Goal: Purchase product/service

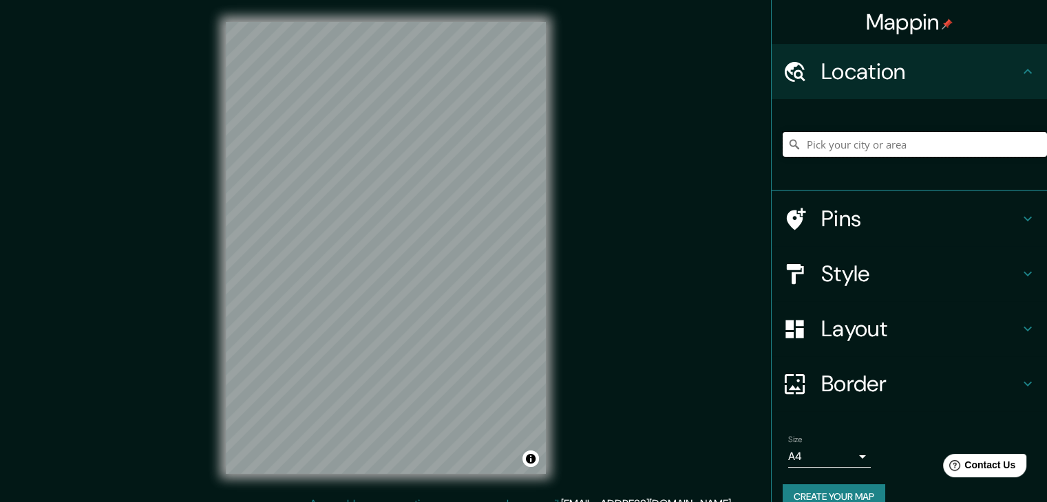
click at [845, 140] on input "Pick your city or area" at bounding box center [914, 144] width 264 height 25
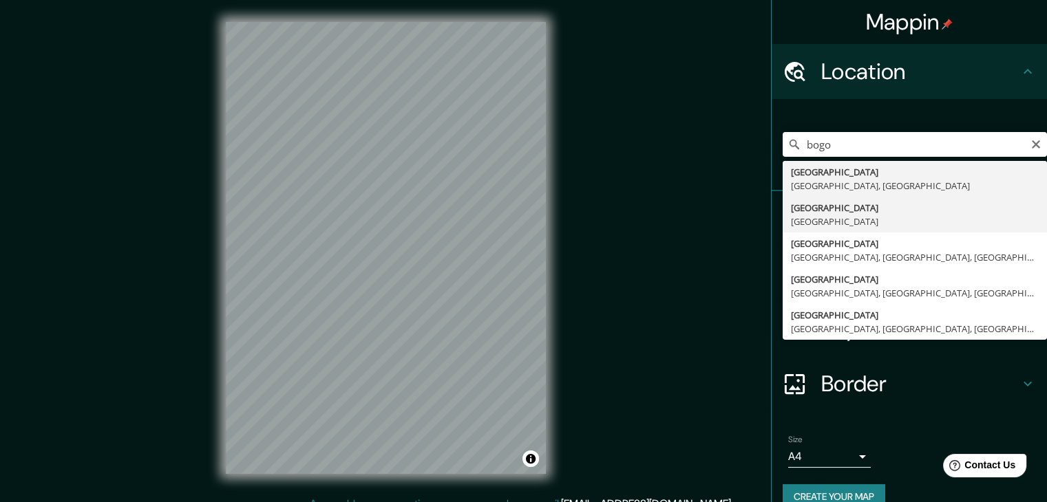
type input "[GEOGRAPHIC_DATA], [GEOGRAPHIC_DATA]"
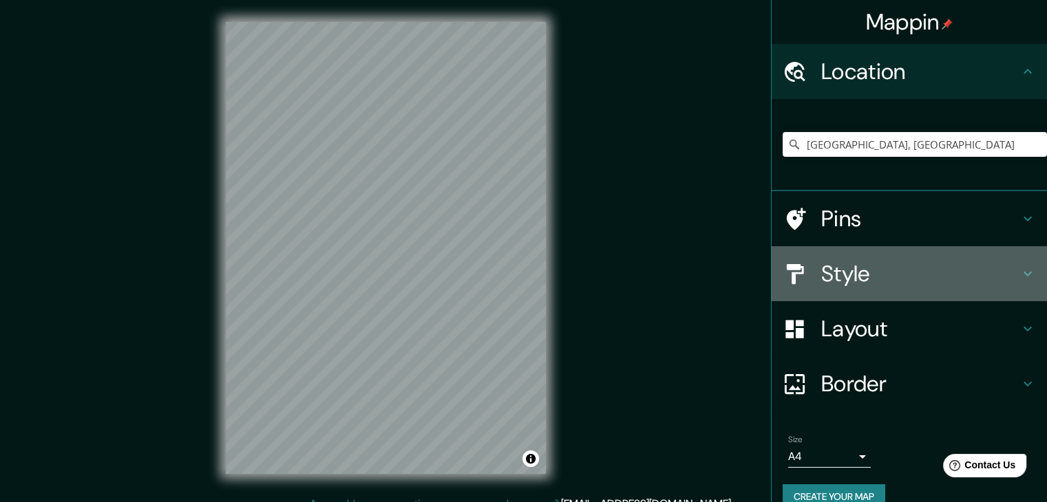
click at [877, 273] on h4 "Style" at bounding box center [920, 274] width 198 height 28
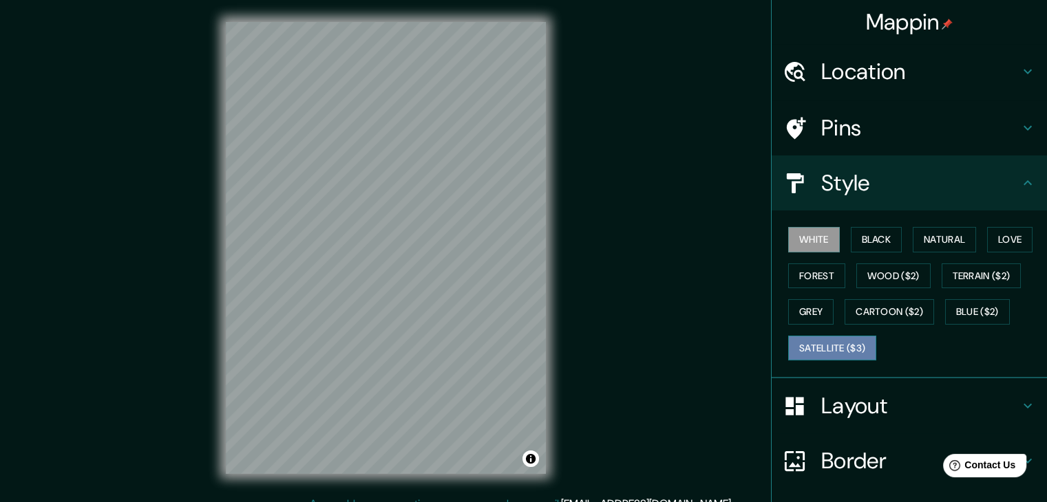
click at [837, 345] on button "Satellite ($3)" at bounding box center [832, 348] width 88 height 25
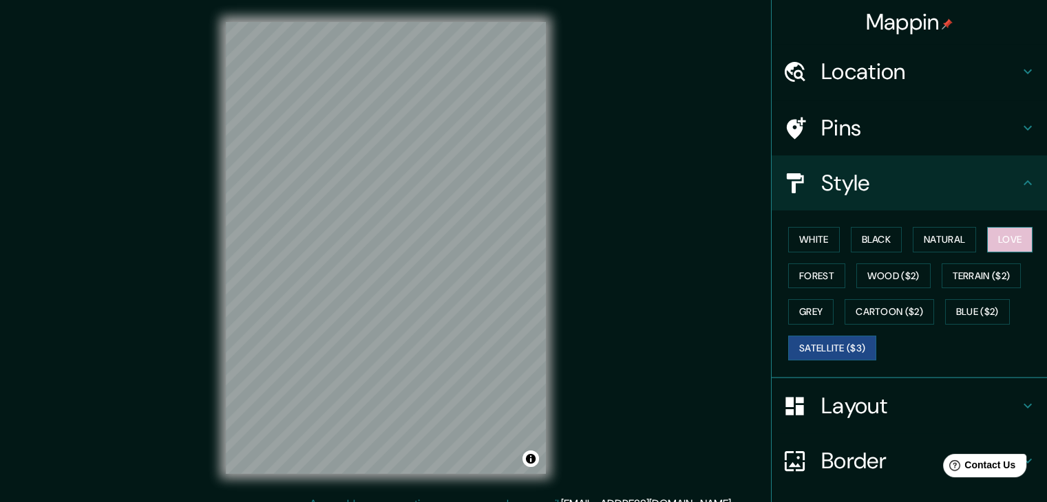
click at [1005, 236] on button "Love" at bounding box center [1009, 239] width 45 height 25
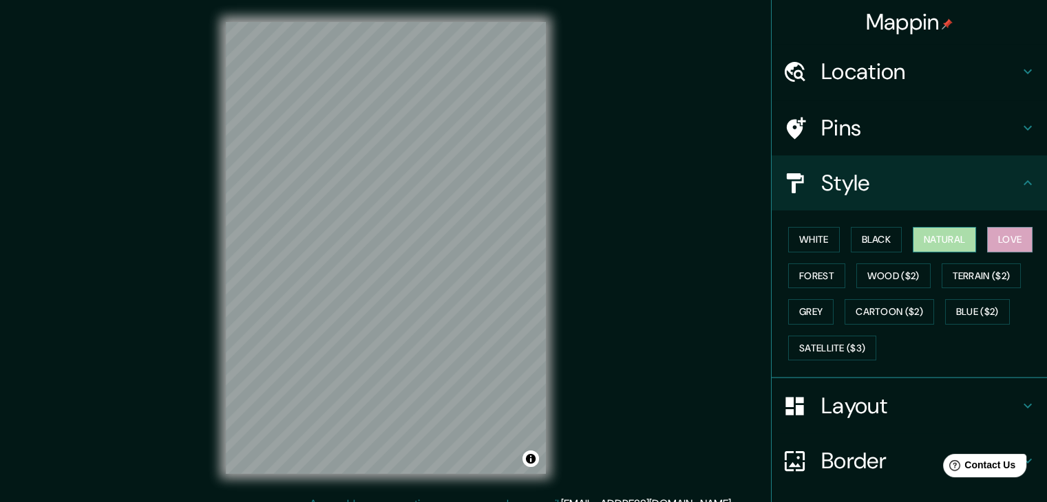
click at [943, 243] on button "Natural" at bounding box center [943, 239] width 63 height 25
click at [870, 239] on button "Black" at bounding box center [877, 239] width 52 height 25
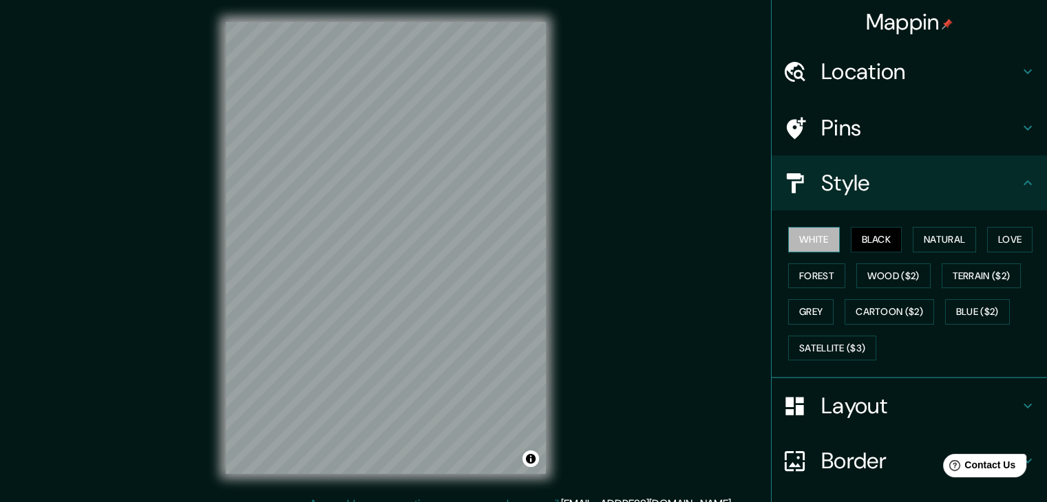
click at [815, 235] on button "White" at bounding box center [814, 239] width 52 height 25
click at [804, 247] on button "White" at bounding box center [814, 239] width 52 height 25
click at [842, 339] on button "Satellite ($3)" at bounding box center [832, 348] width 88 height 25
click at [811, 246] on button "White" at bounding box center [814, 239] width 52 height 25
click at [995, 237] on button "Love" at bounding box center [1009, 239] width 45 height 25
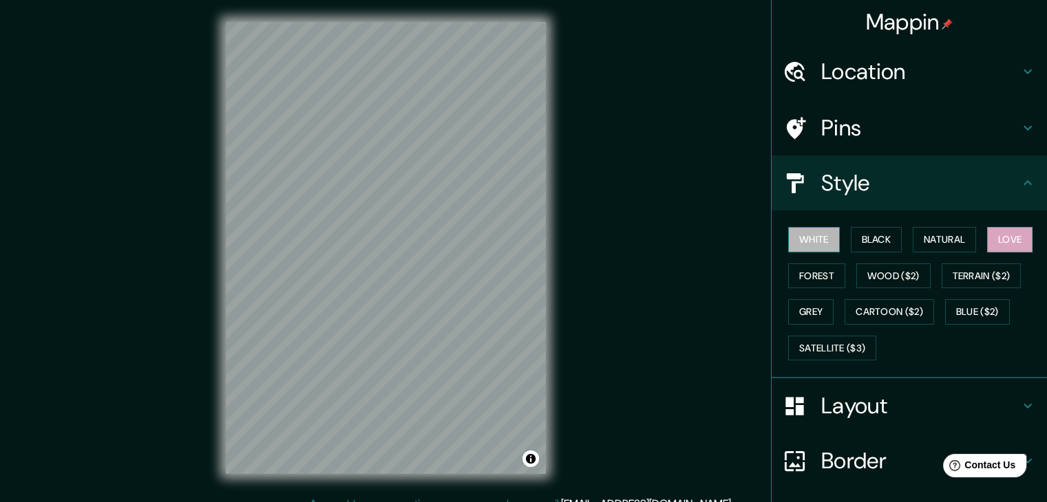
click at [798, 236] on button "White" at bounding box center [814, 239] width 52 height 25
click at [809, 340] on button "Satellite ($3)" at bounding box center [832, 348] width 88 height 25
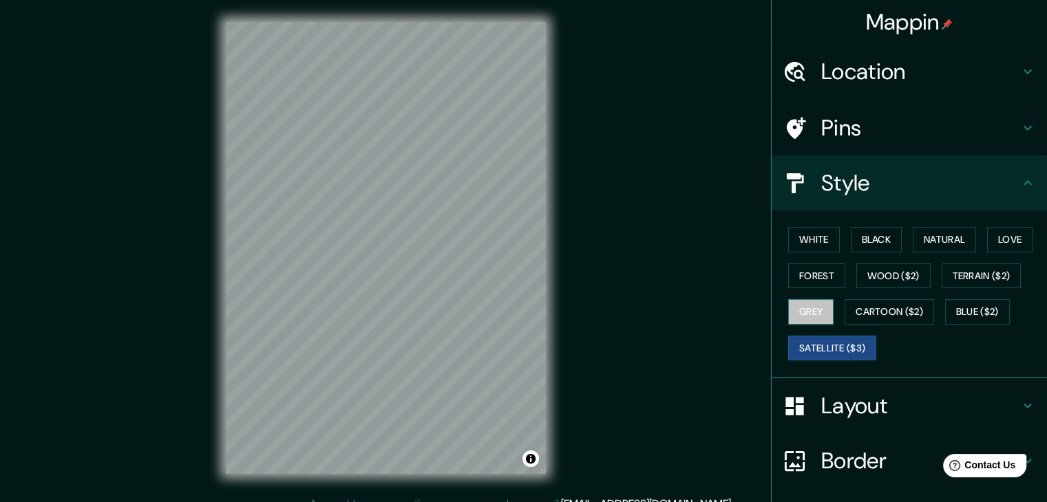
click at [806, 309] on button "Grey" at bounding box center [810, 311] width 45 height 25
drag, startPoint x: 922, startPoint y: 297, endPoint x: 935, endPoint y: 298, distance: 13.1
click at [922, 297] on div "White Black Natural Love Forest Wood ($2) Terrain ($2) Grey Cartoon ($2) Blue (…" at bounding box center [914, 294] width 264 height 145
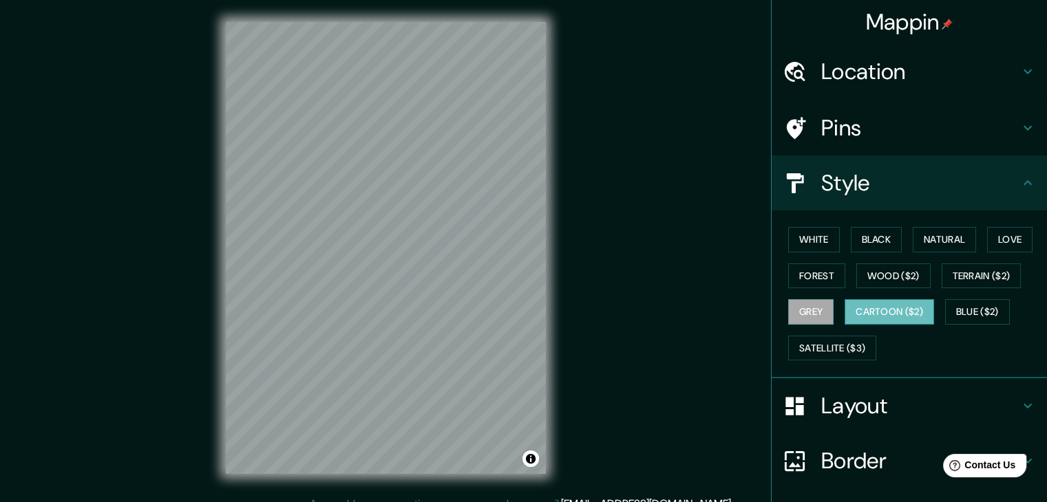
drag, startPoint x: 890, startPoint y: 308, endPoint x: 913, endPoint y: 310, distance: 23.5
click at [892, 308] on button "Cartoon ($2)" at bounding box center [888, 311] width 89 height 25
click at [970, 303] on button "Blue ($2)" at bounding box center [977, 311] width 65 height 25
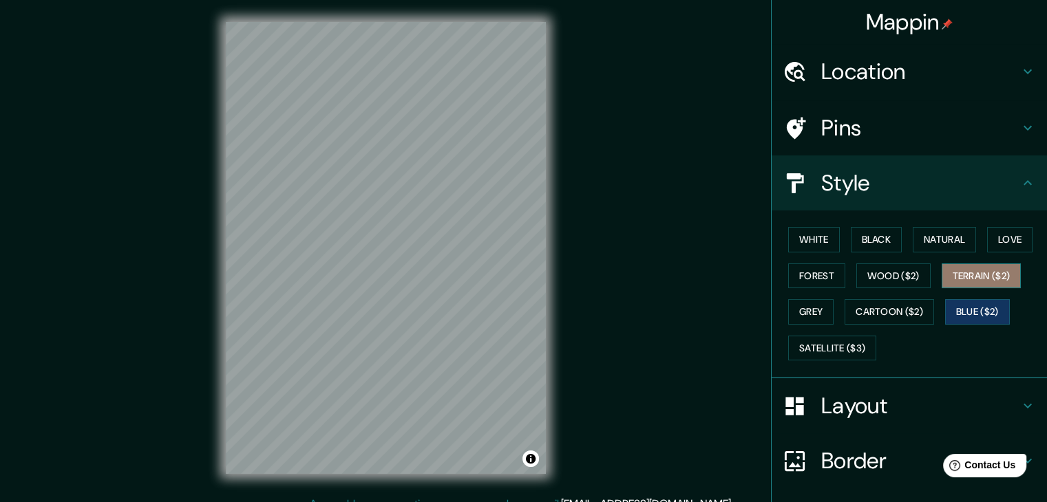
click at [972, 281] on button "Terrain ($2)" at bounding box center [981, 276] width 80 height 25
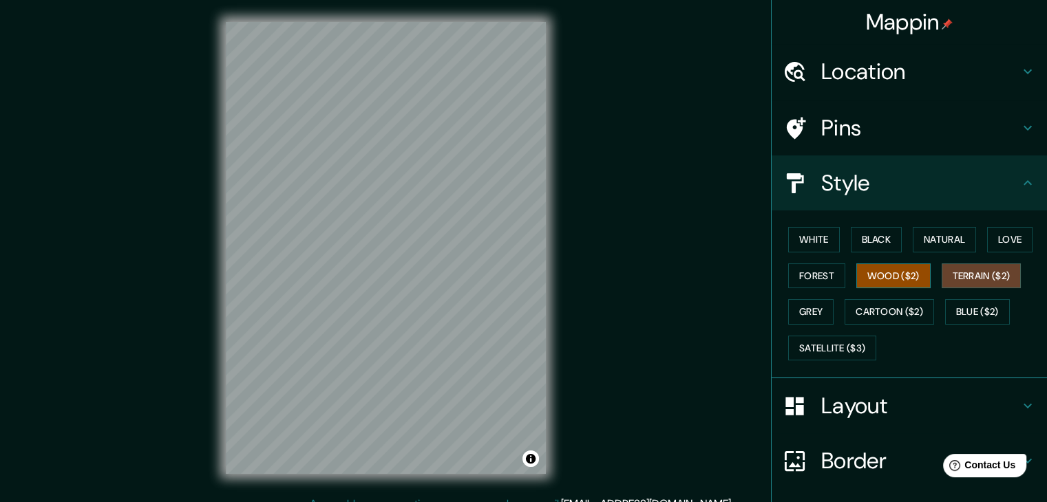
drag, startPoint x: 899, startPoint y: 276, endPoint x: 847, endPoint y: 275, distance: 52.3
click at [888, 276] on button "Wood ($2)" at bounding box center [893, 276] width 74 height 25
drag, startPoint x: 782, startPoint y: 275, endPoint x: 789, endPoint y: 248, distance: 27.2
click at [788, 274] on button "Forest" at bounding box center [816, 276] width 57 height 25
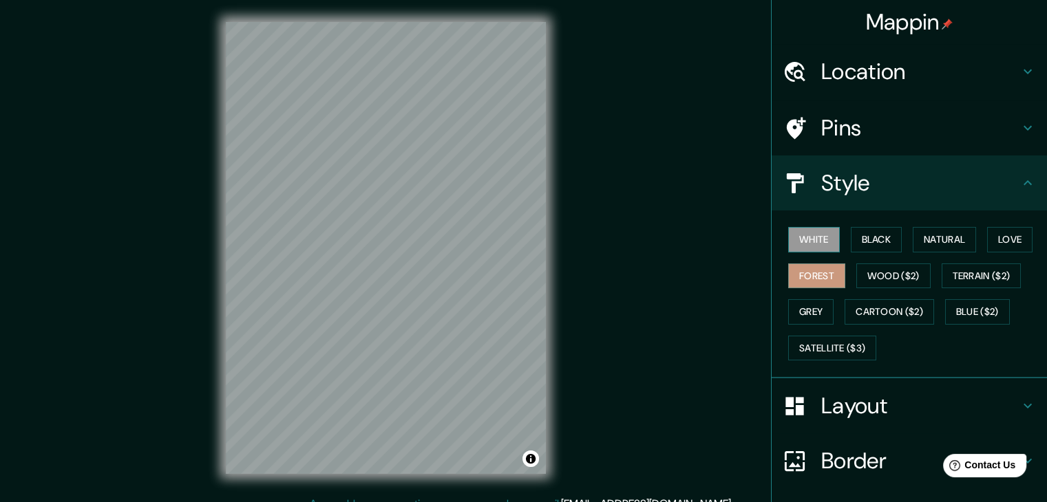
drag, startPoint x: 793, startPoint y: 236, endPoint x: 812, endPoint y: 237, distance: 19.3
click at [804, 237] on button "White" at bounding box center [814, 239] width 52 height 25
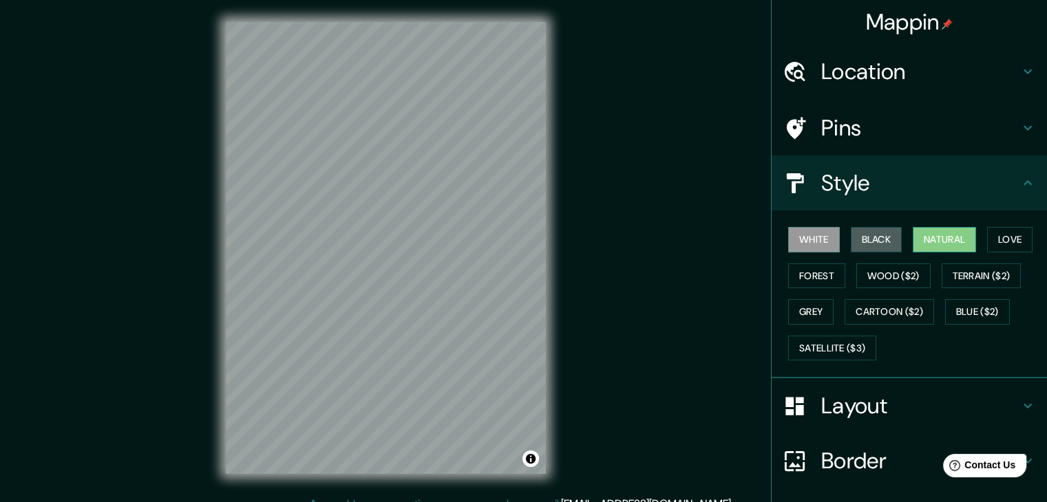
drag, startPoint x: 876, startPoint y: 232, endPoint x: 931, endPoint y: 233, distance: 55.1
click at [878, 232] on button "Black" at bounding box center [877, 239] width 52 height 25
click at [935, 233] on button "Natural" at bounding box center [943, 239] width 63 height 25
click at [987, 234] on button "Love" at bounding box center [1009, 239] width 45 height 25
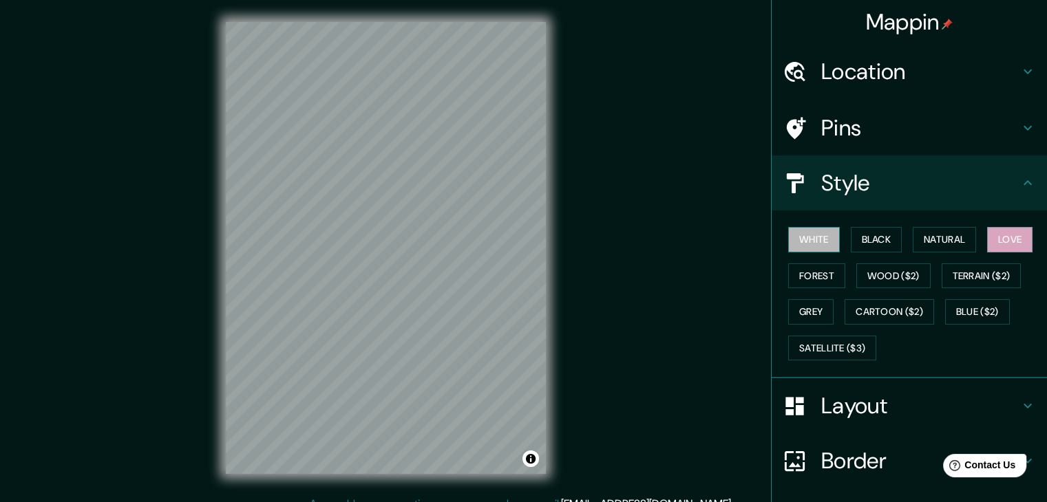
click at [817, 240] on button "White" at bounding box center [814, 239] width 52 height 25
click at [870, 235] on button "Black" at bounding box center [877, 239] width 52 height 25
